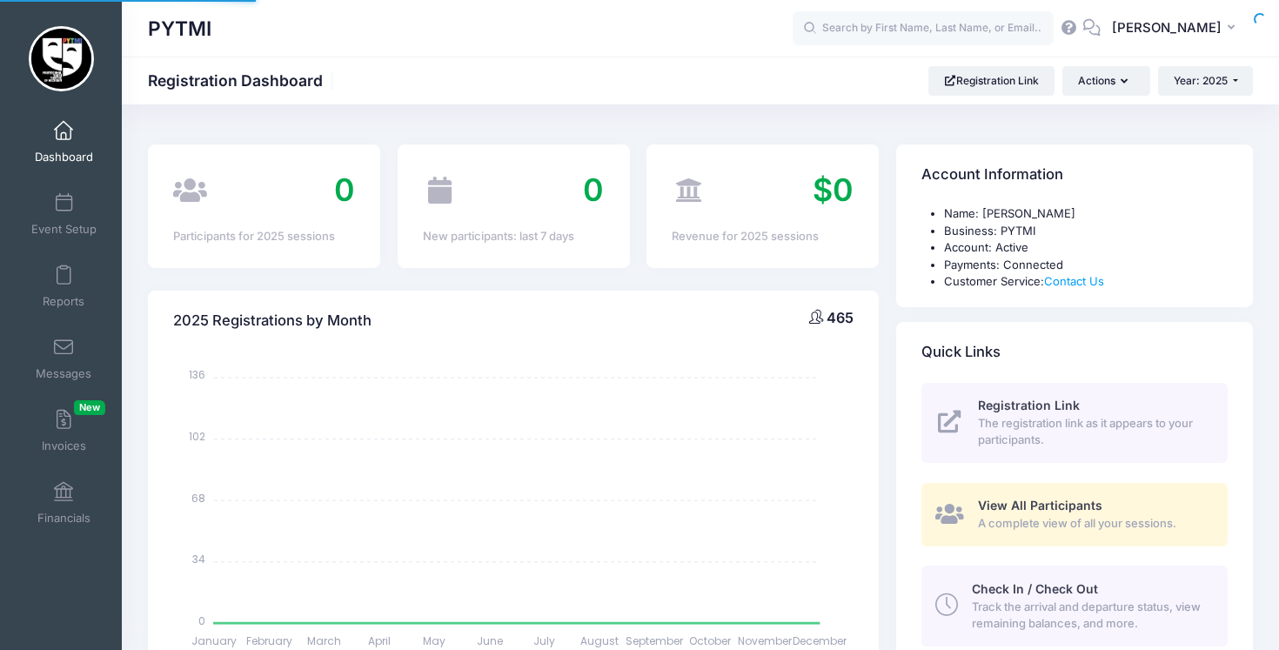
select select
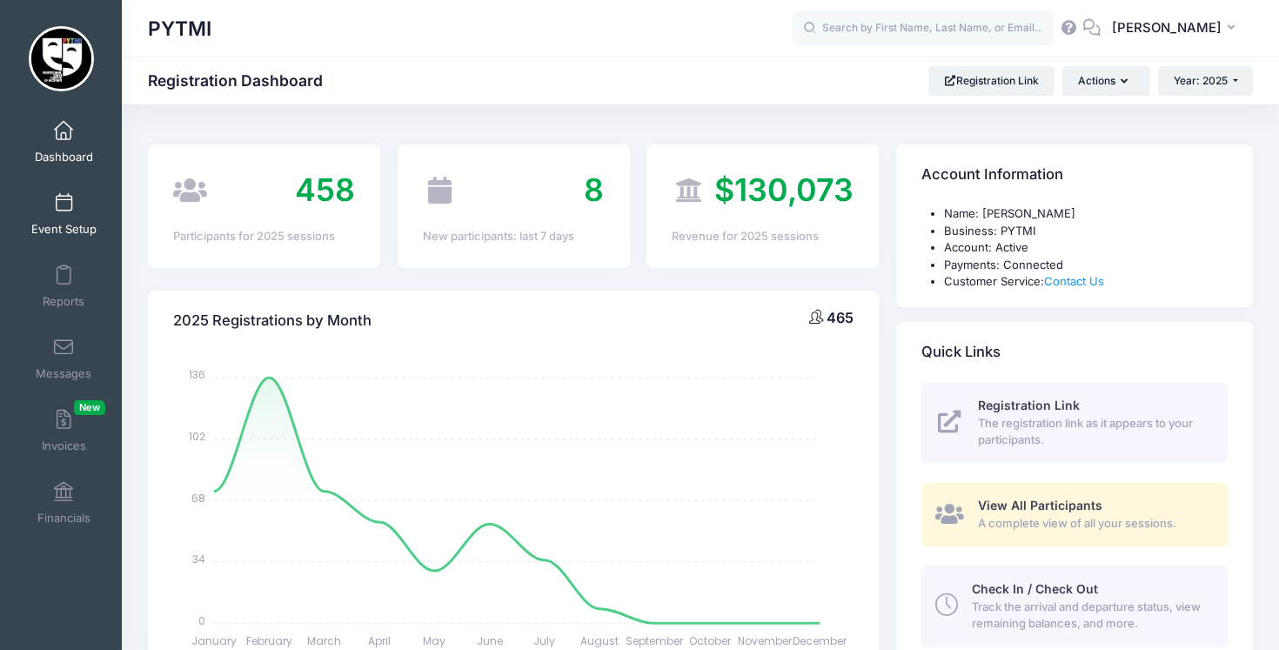
click at [64, 198] on span at bounding box center [64, 203] width 0 height 19
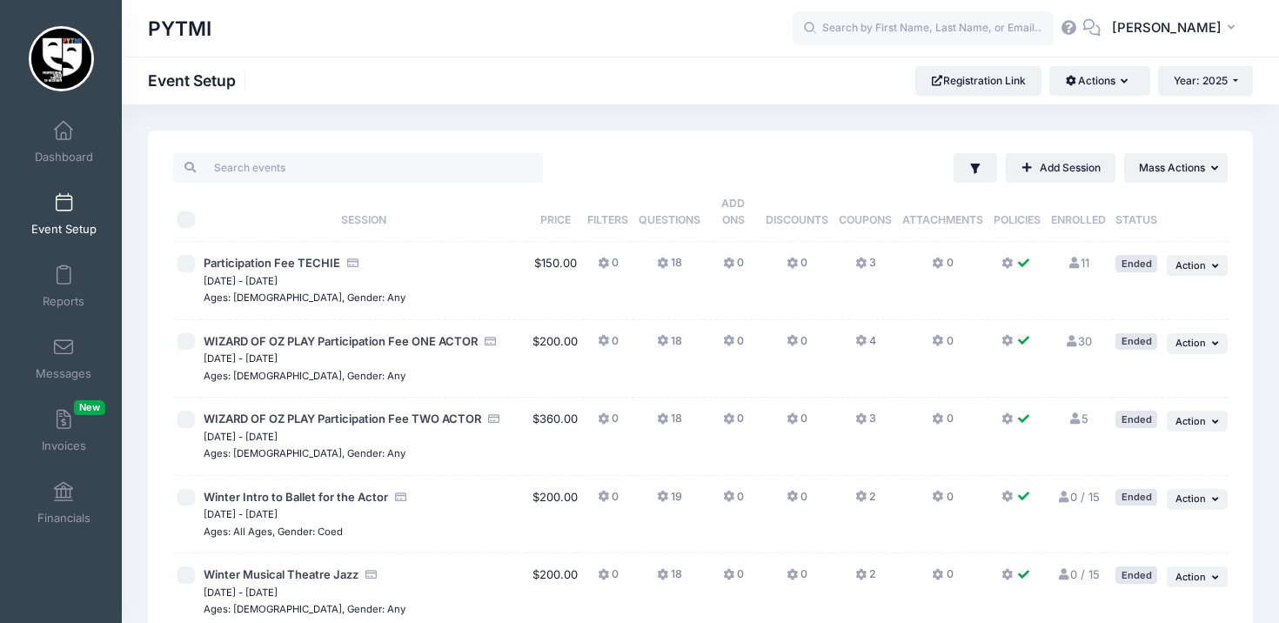
scroll to position [871, 0]
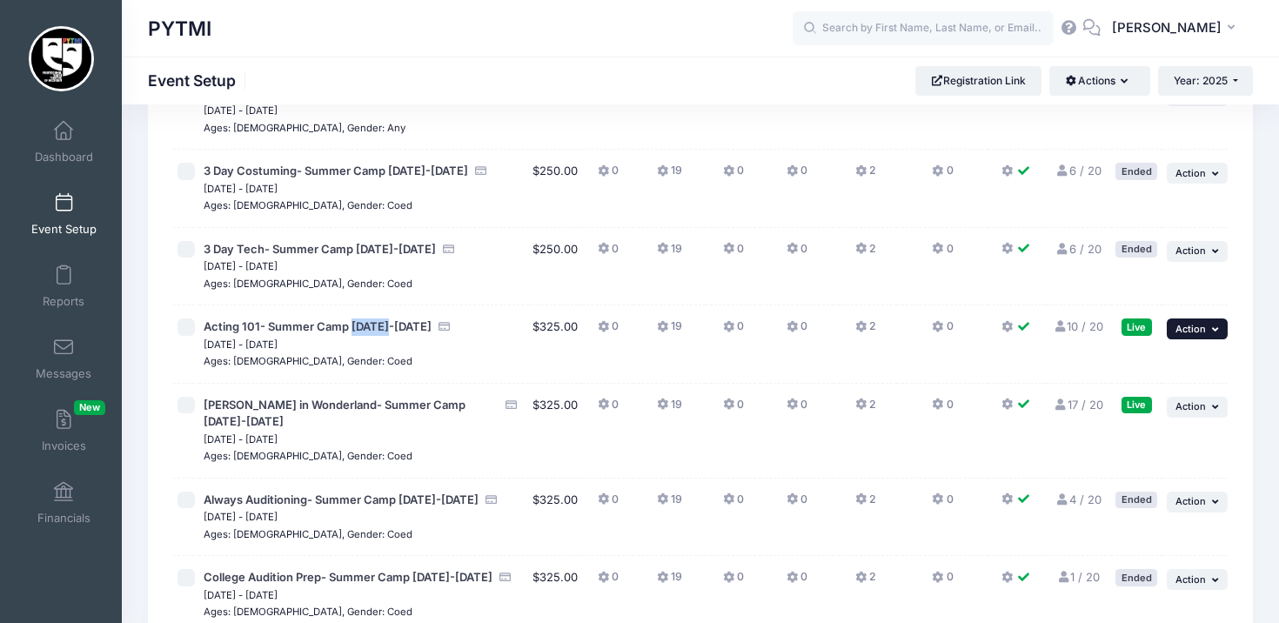
click at [1175, 318] on button "... Action" at bounding box center [1197, 328] width 61 height 21
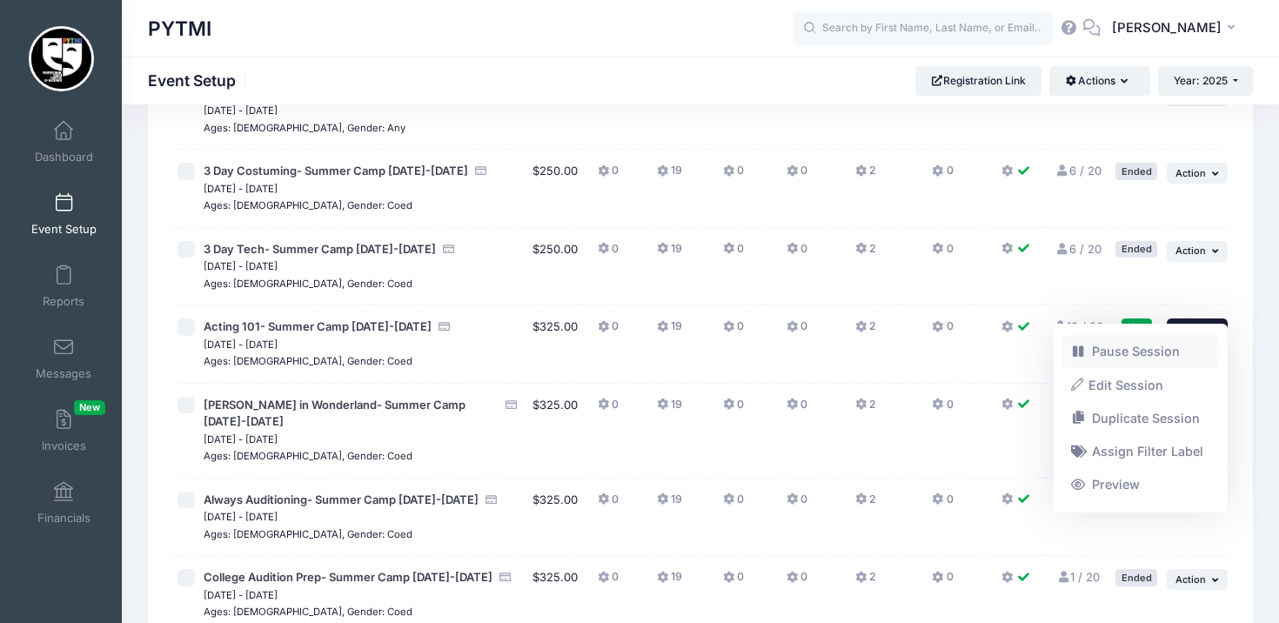
click at [1162, 351] on link "Pause Session" at bounding box center [1140, 351] width 157 height 33
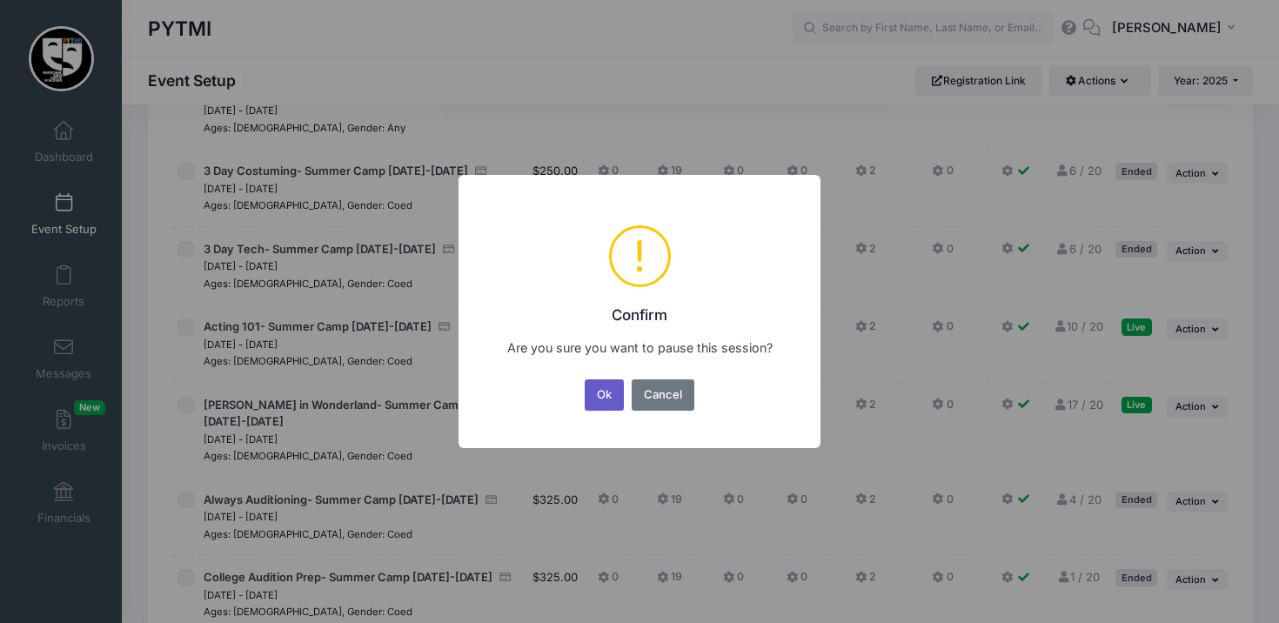
click at [600, 393] on button "Ok" at bounding box center [605, 394] width 40 height 31
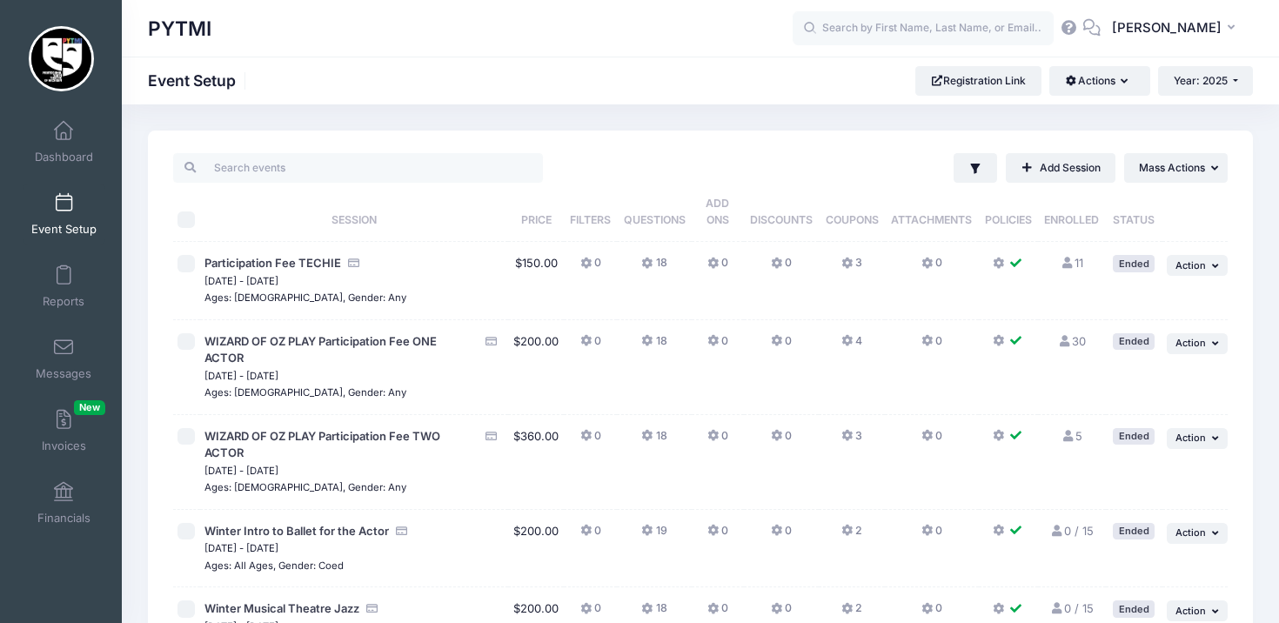
scroll to position [904, 0]
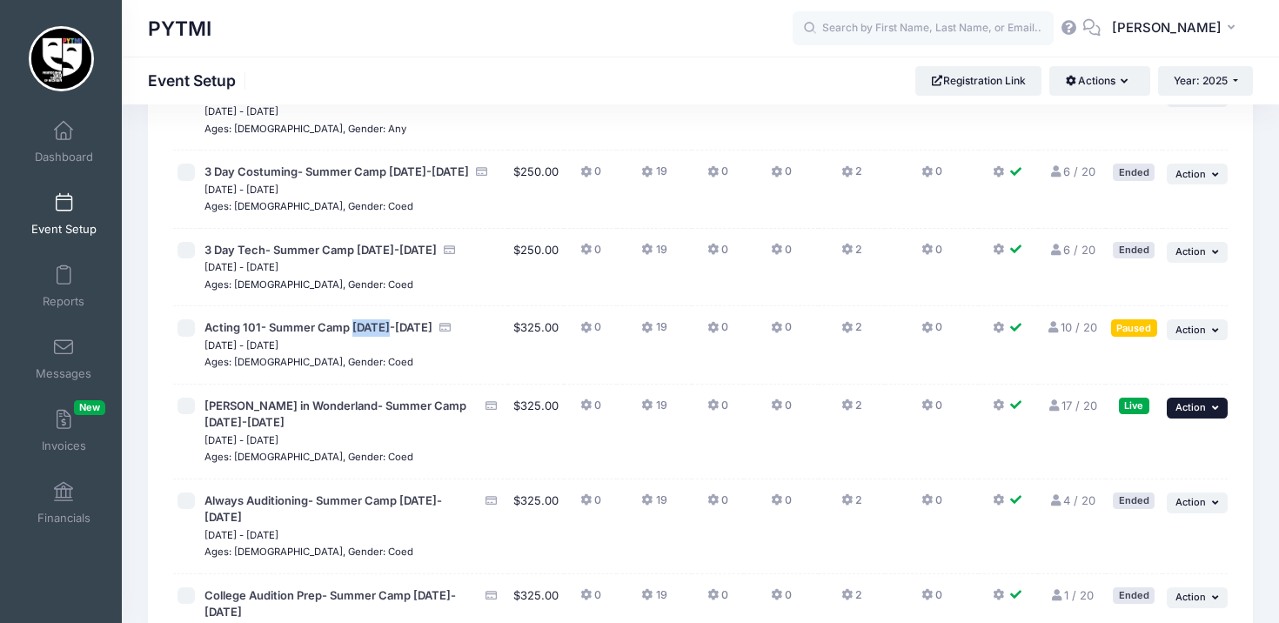
click at [1191, 401] on span "Action" at bounding box center [1190, 407] width 30 height 12
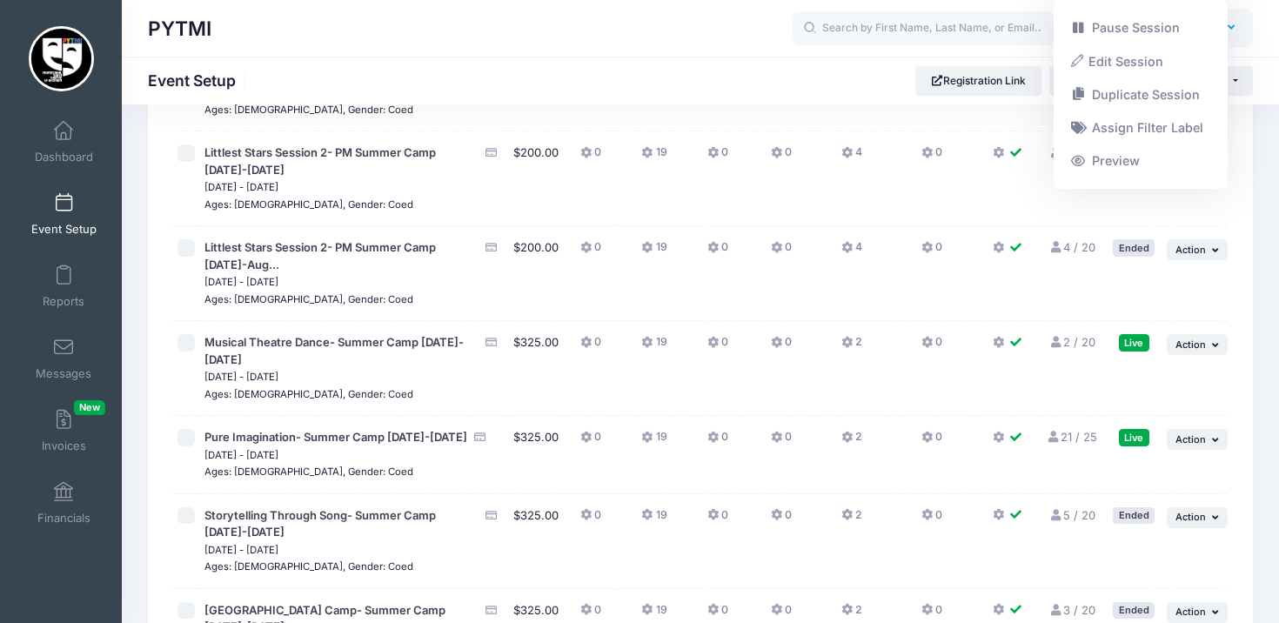
scroll to position [2644, 0]
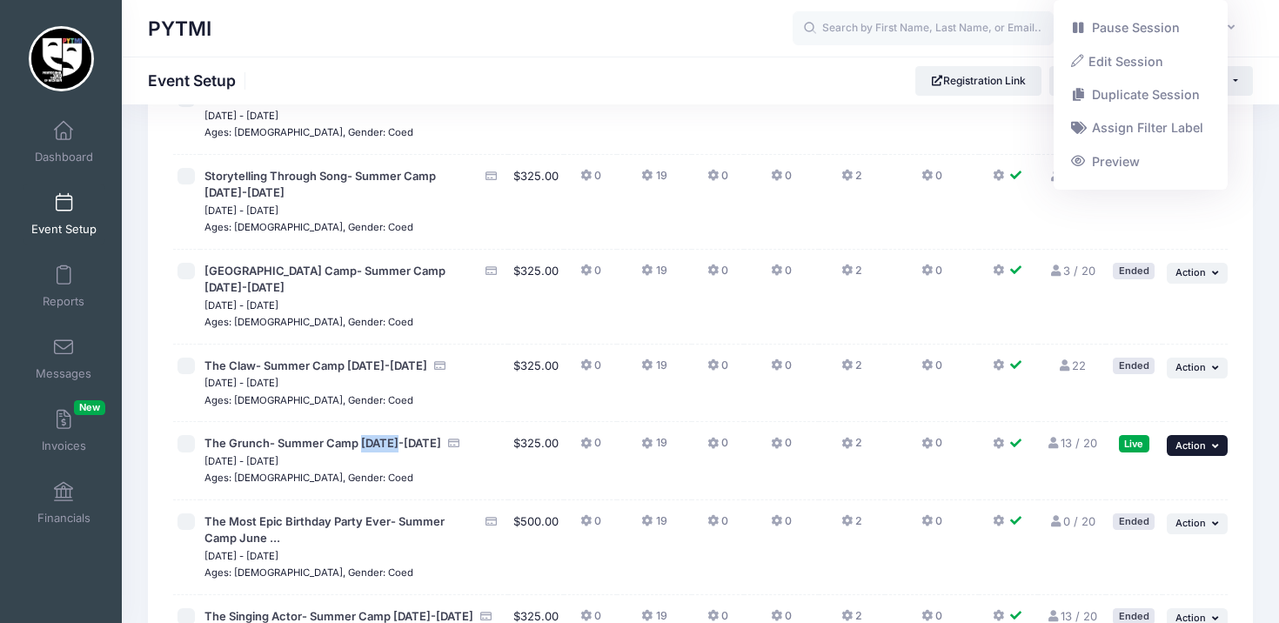
click at [1206, 435] on button "... Action" at bounding box center [1197, 445] width 61 height 21
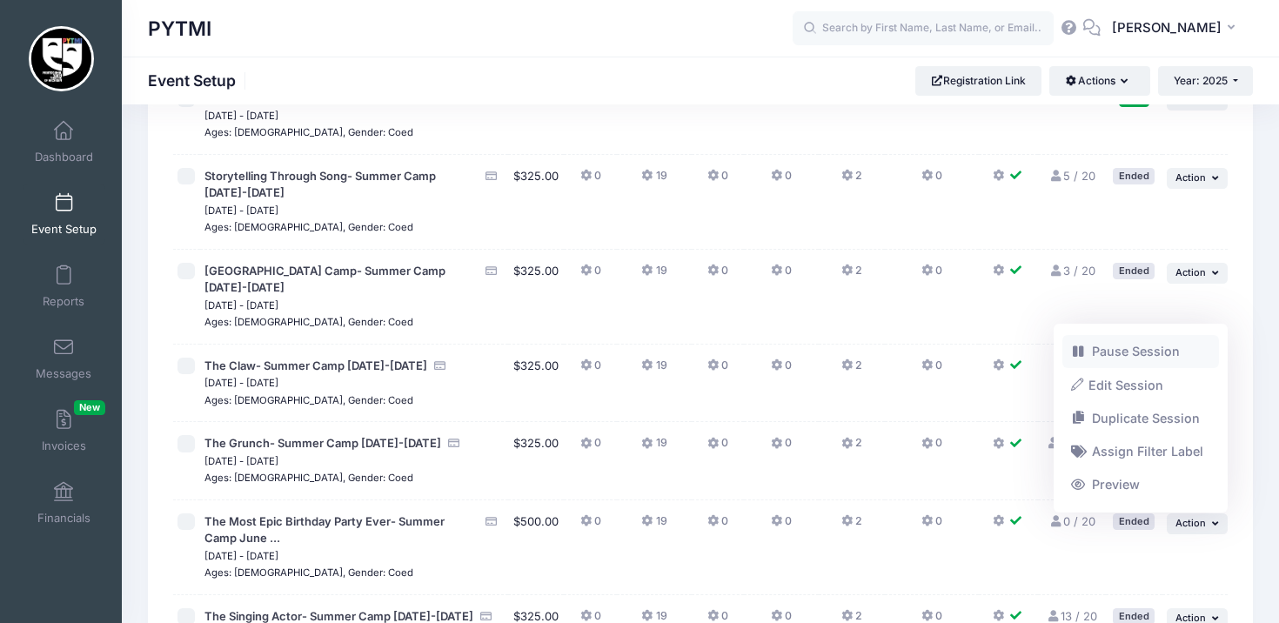
click at [1164, 350] on link "Pause Session" at bounding box center [1140, 351] width 157 height 33
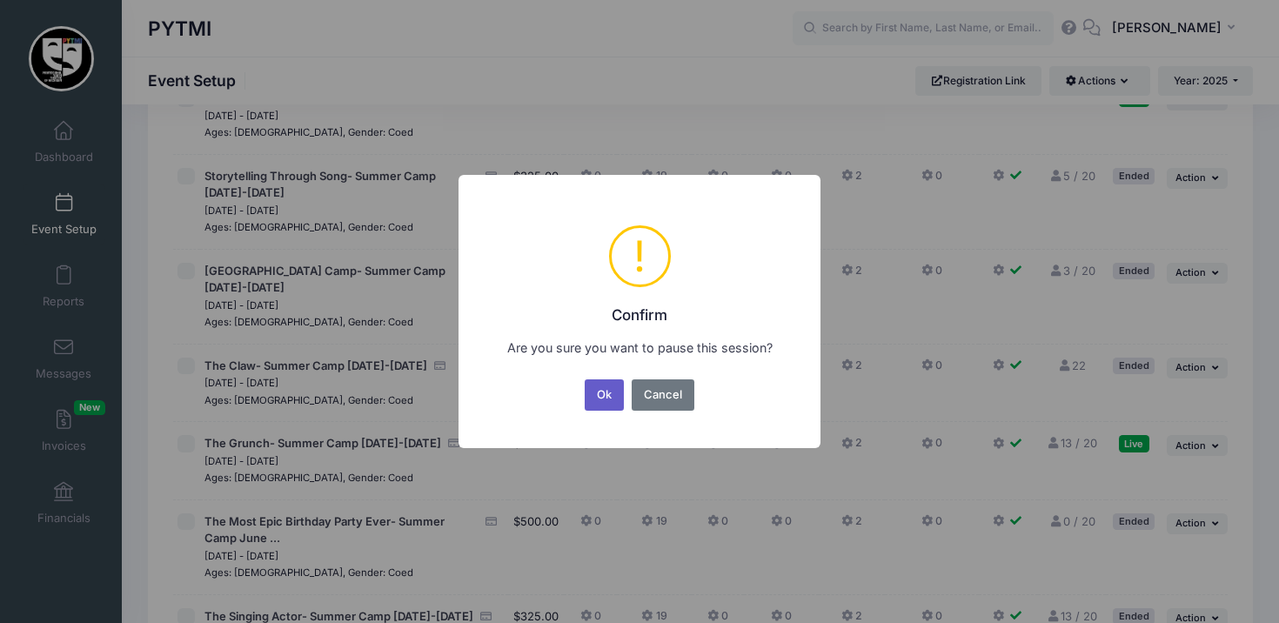
click at [593, 401] on button "Ok" at bounding box center [605, 394] width 40 height 31
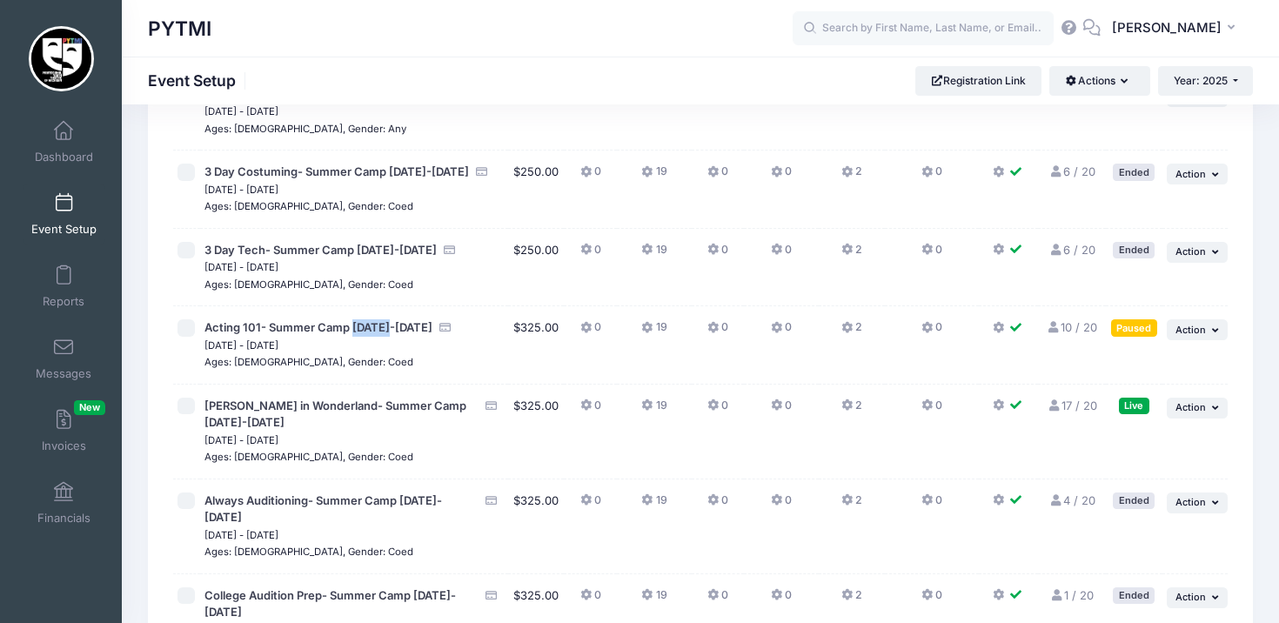
scroll to position [2305, 0]
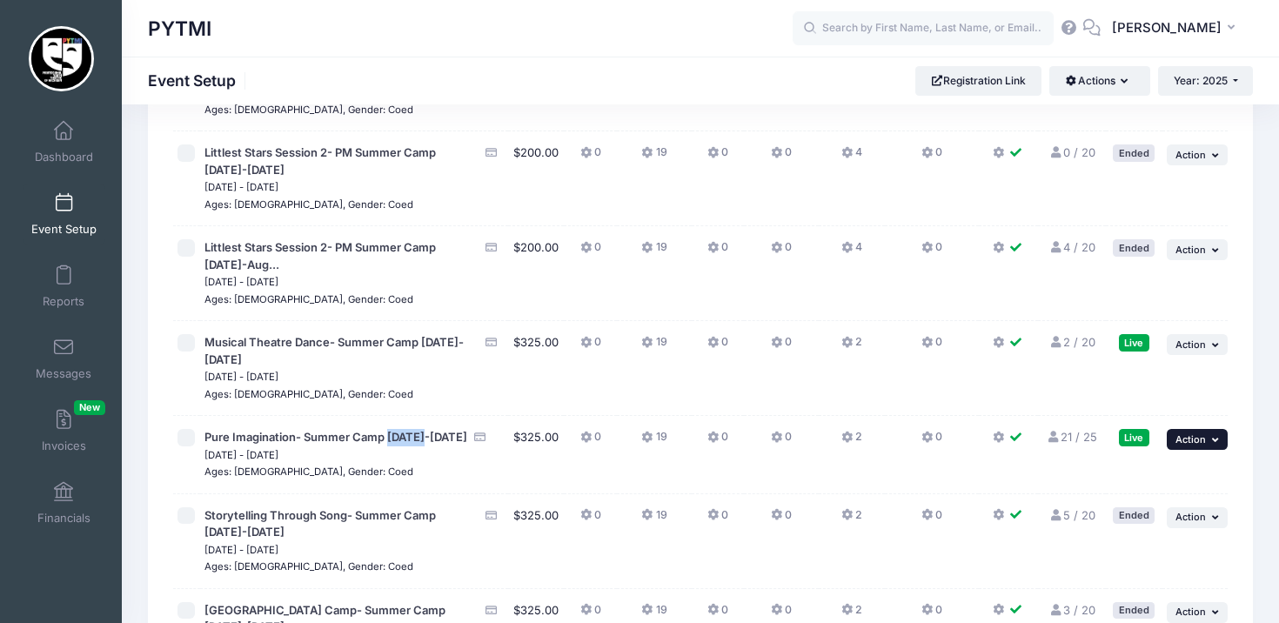
click at [1209, 429] on button "... Action" at bounding box center [1197, 439] width 61 height 21
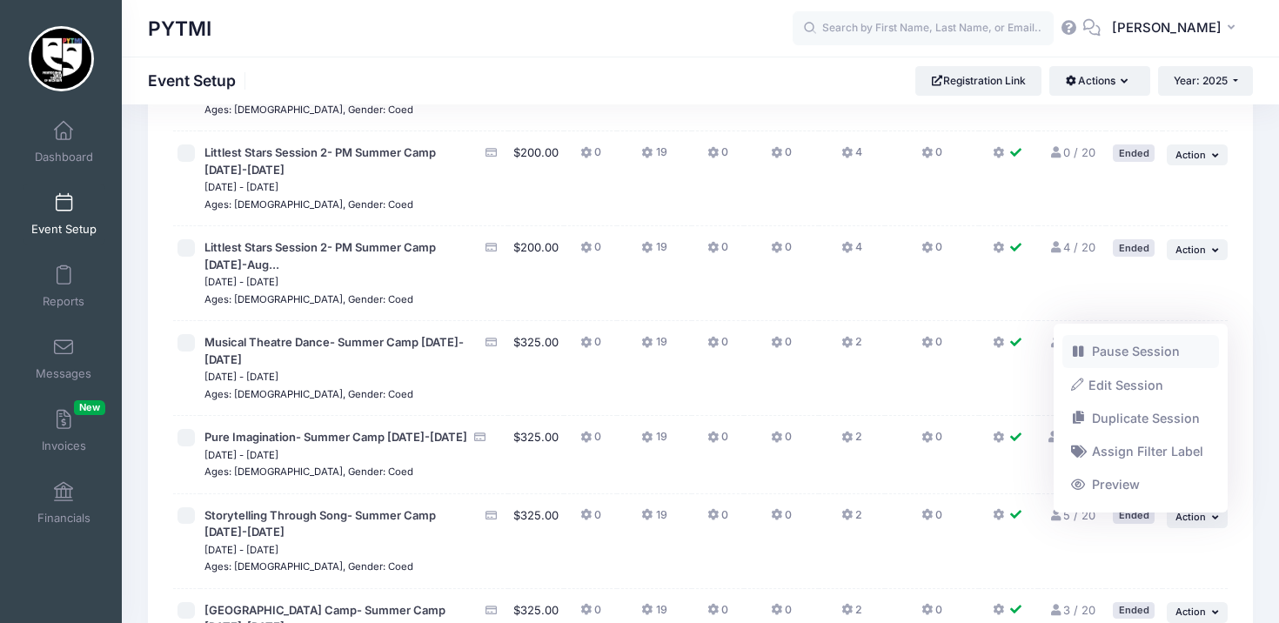
click at [1162, 356] on link "Pause Session" at bounding box center [1140, 351] width 157 height 33
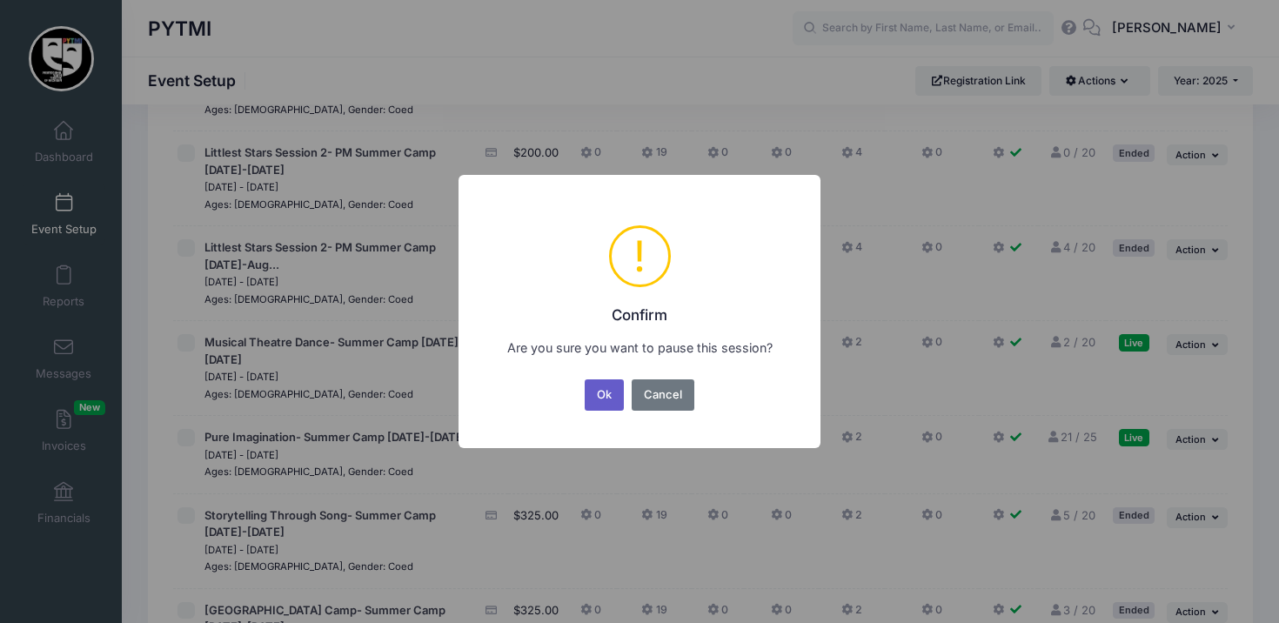
click at [601, 396] on button "Ok" at bounding box center [605, 394] width 40 height 31
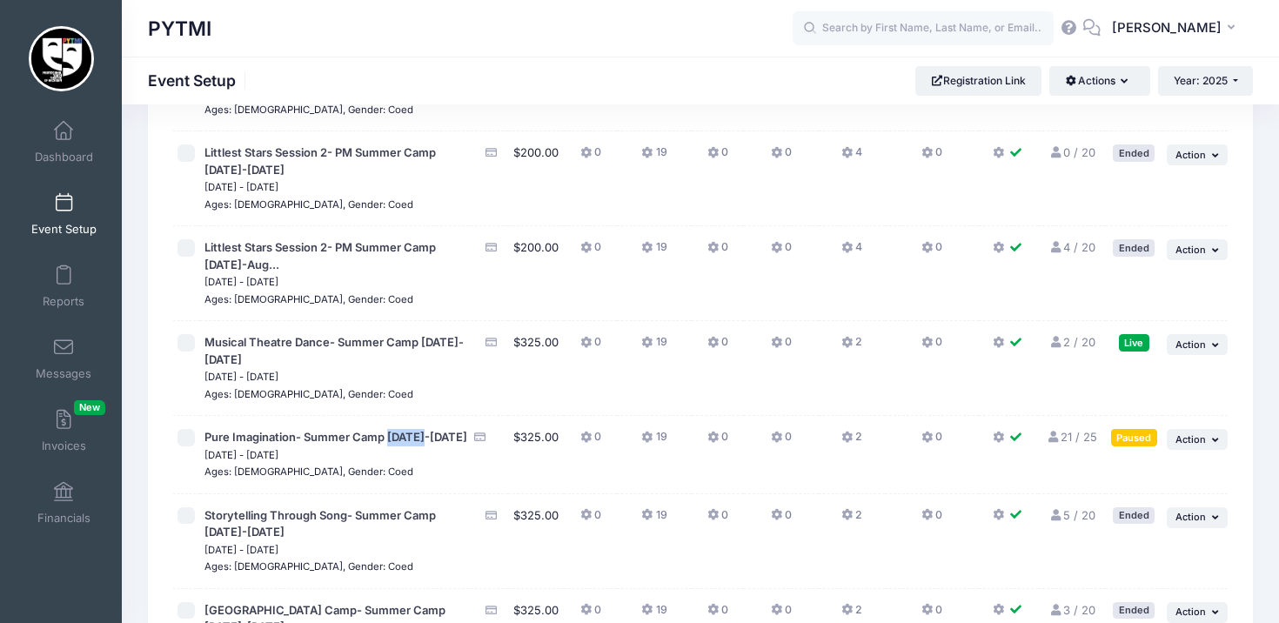
scroll to position [2644, 0]
